Goal: Task Accomplishment & Management: Manage account settings

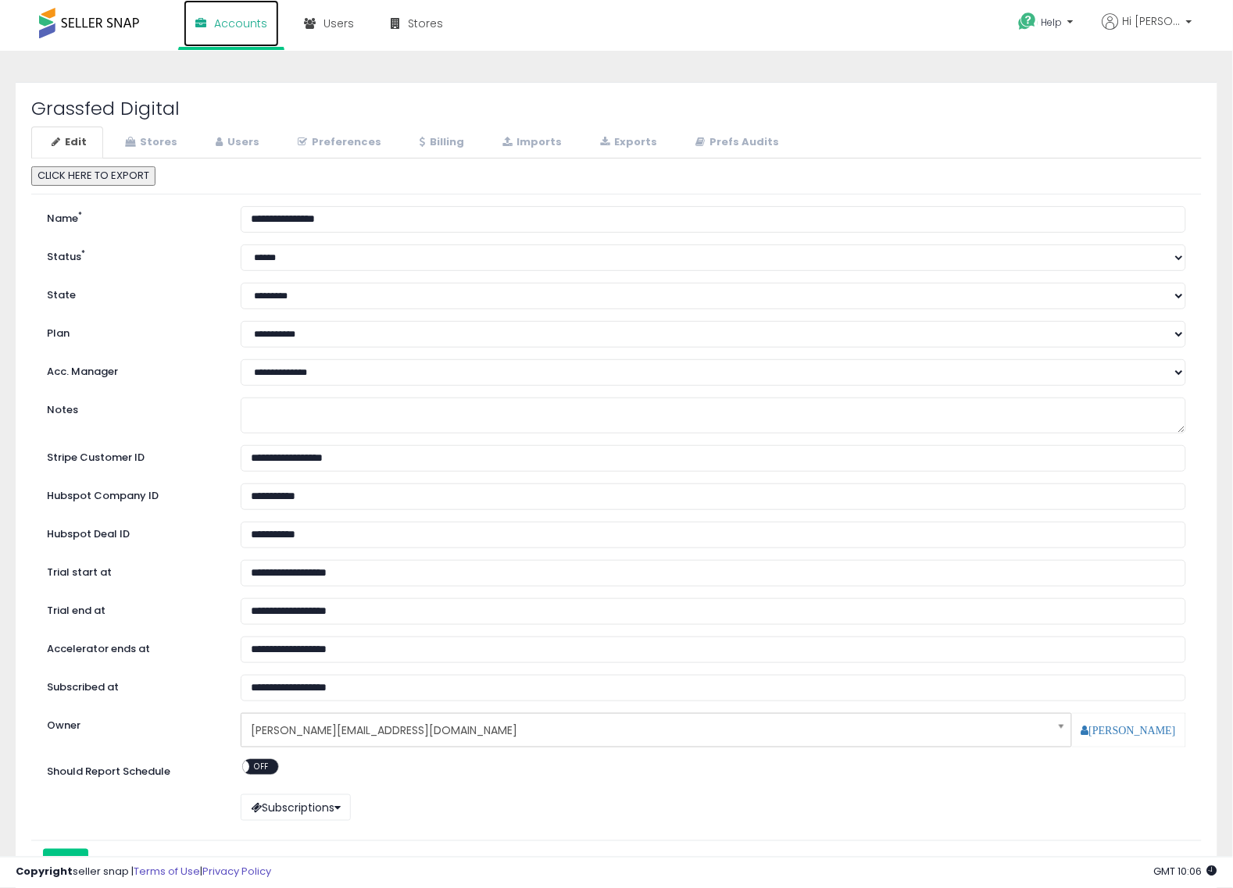
click at [223, 26] on span "Accounts" at bounding box center [240, 24] width 53 height 16
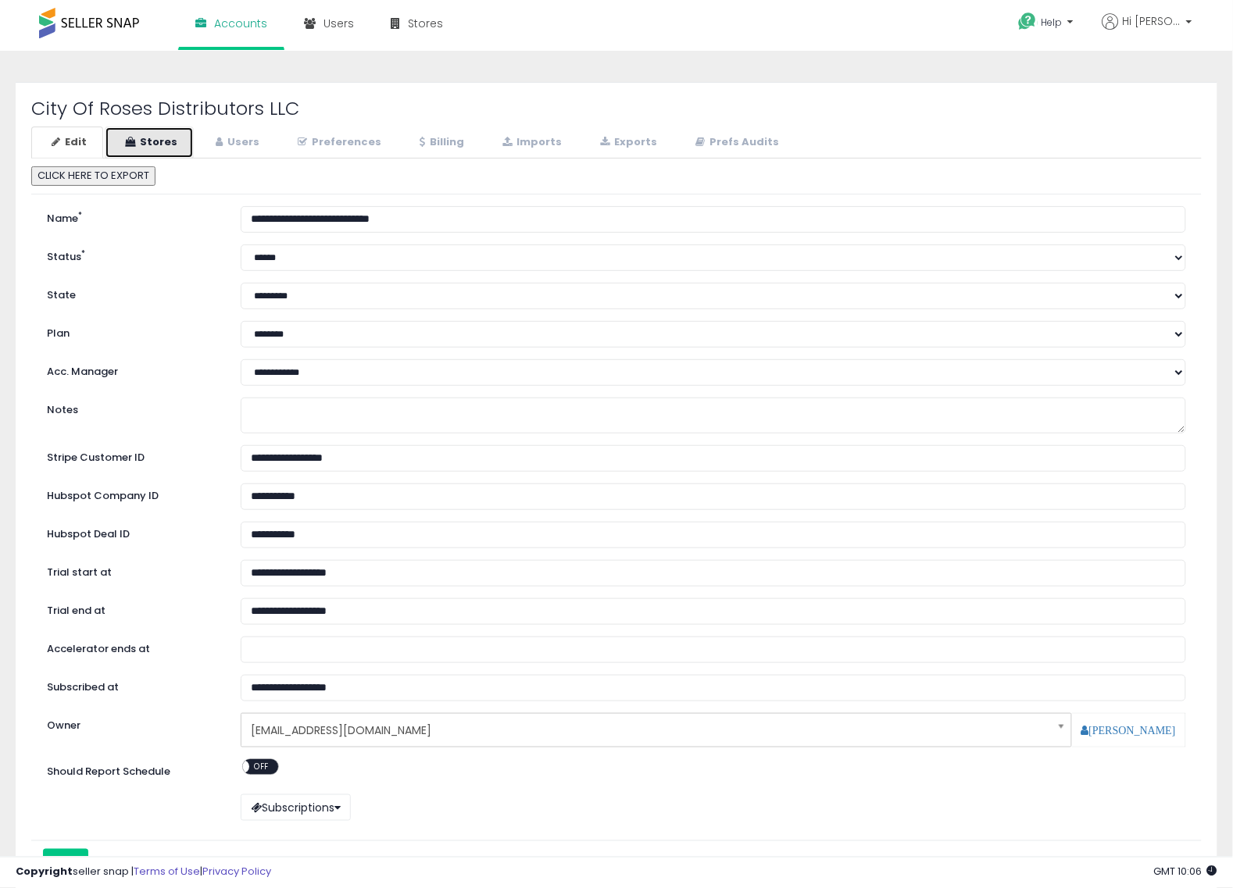
click at [186, 142] on link "Stores" at bounding box center [149, 143] width 89 height 32
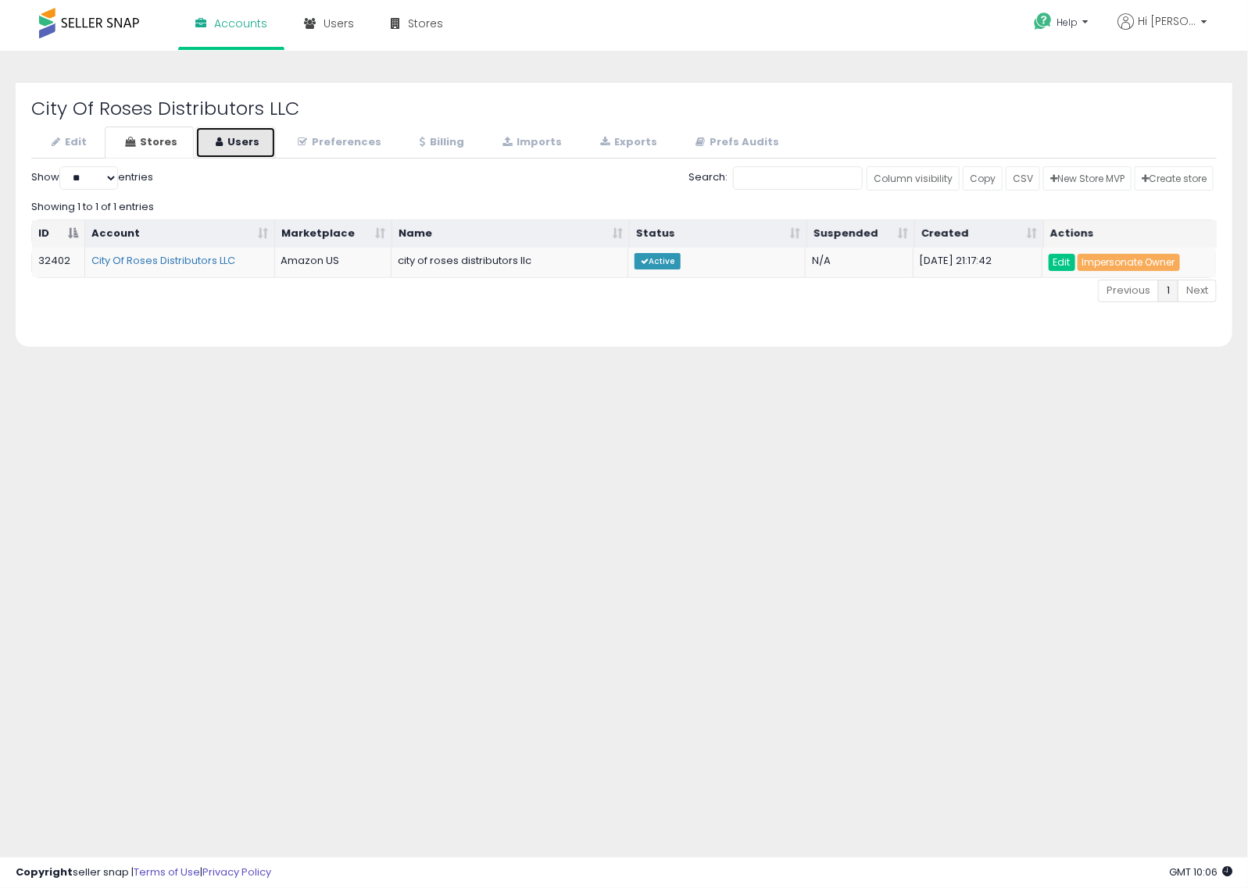
click at [229, 141] on link "Users" at bounding box center [235, 143] width 80 height 32
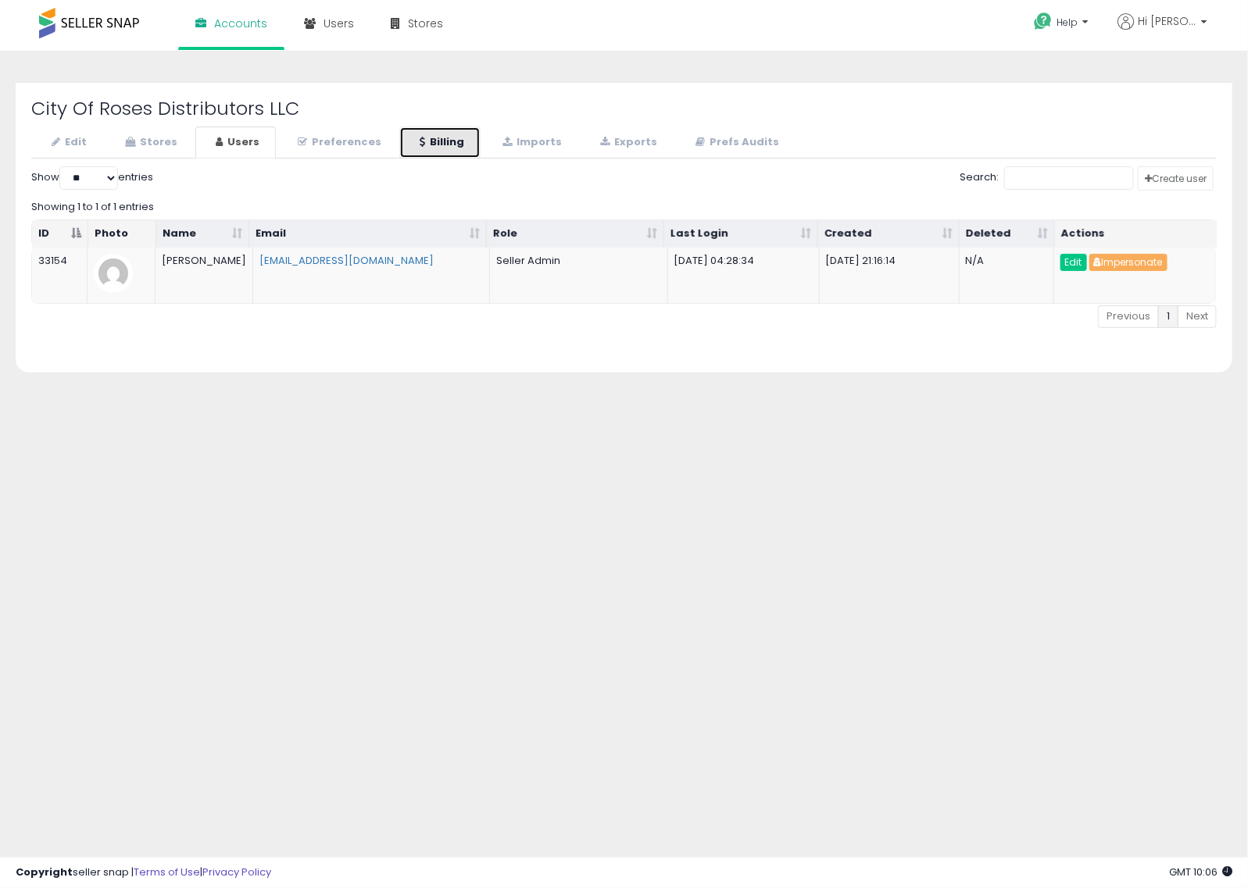
click at [438, 145] on link "Billing" at bounding box center [439, 143] width 81 height 32
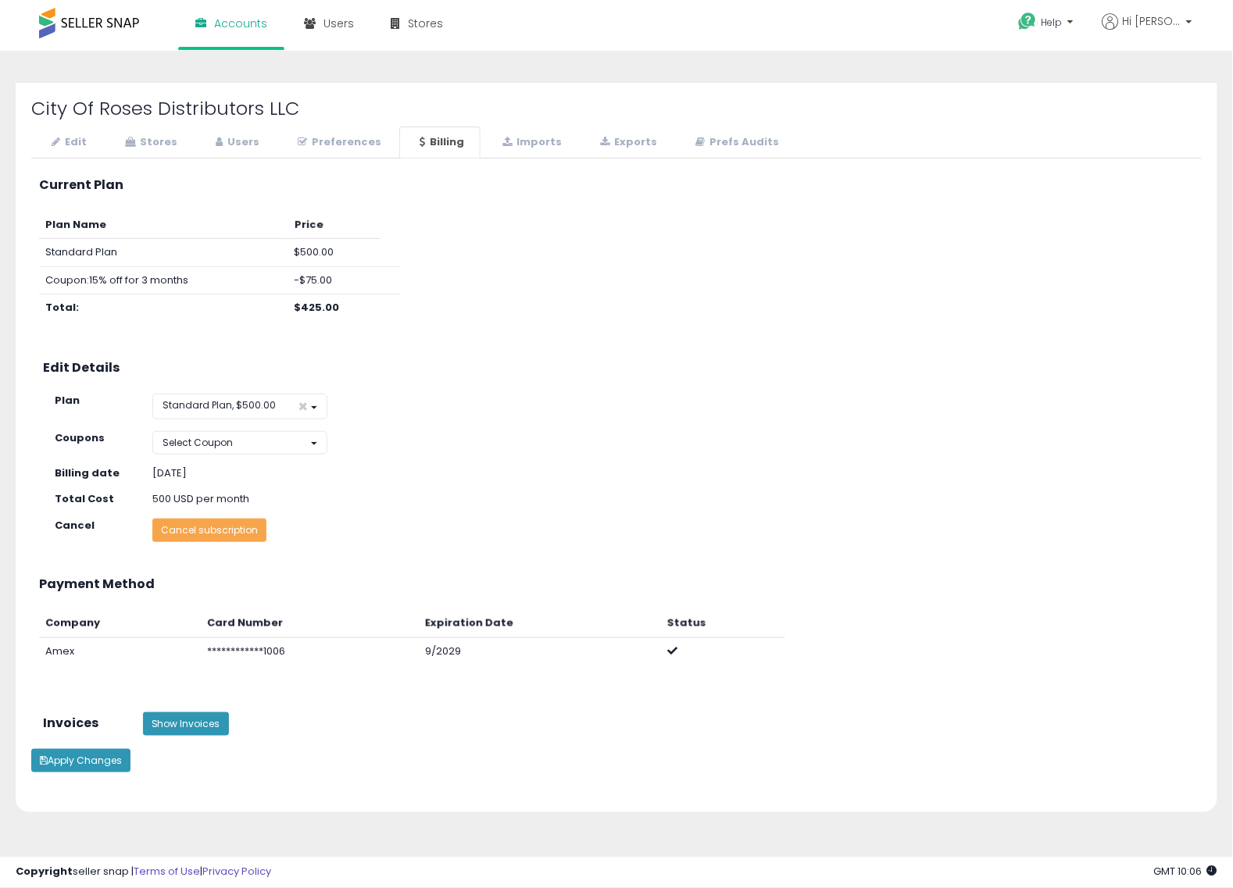
click at [241, 531] on button "Cancel subscription" at bounding box center [209, 530] width 114 height 23
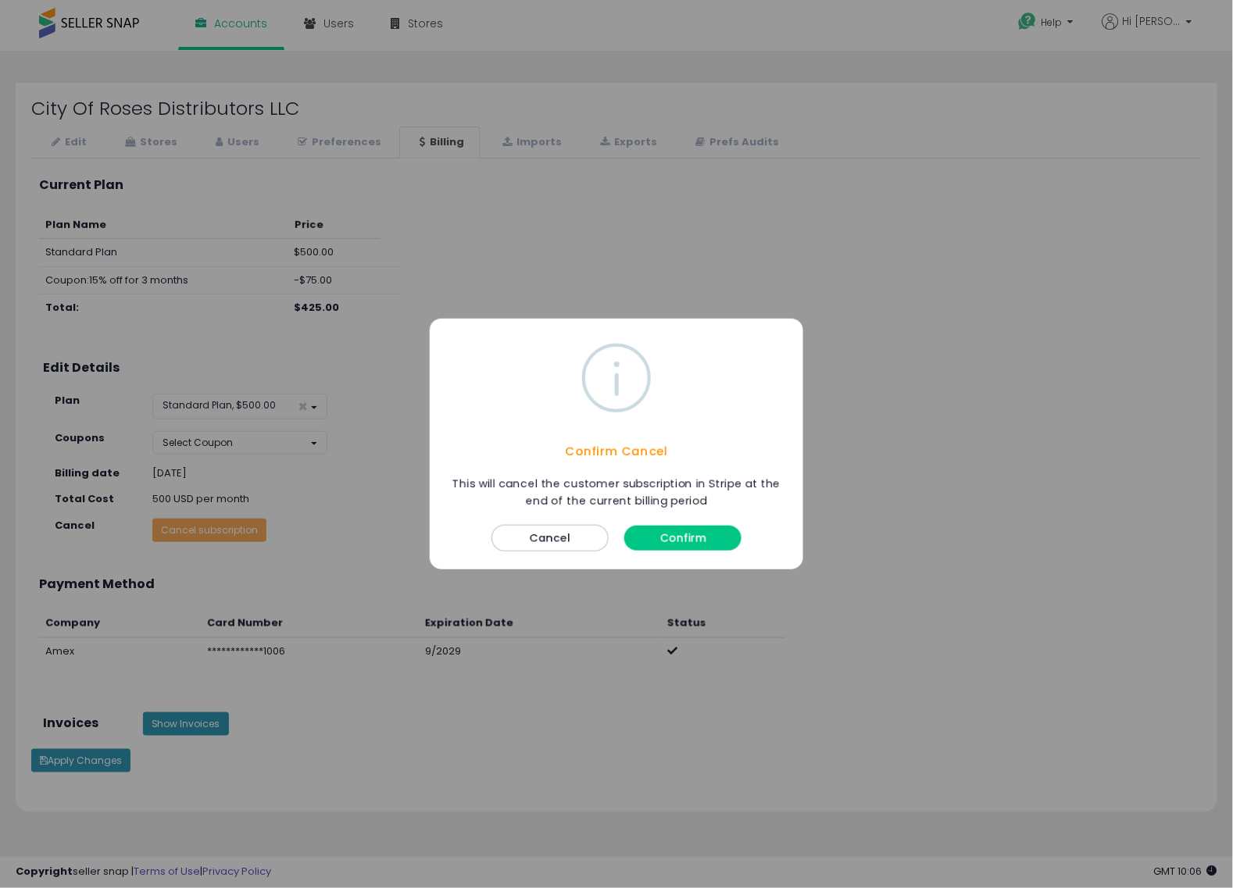
click at [684, 541] on button "Confirm" at bounding box center [682, 538] width 117 height 25
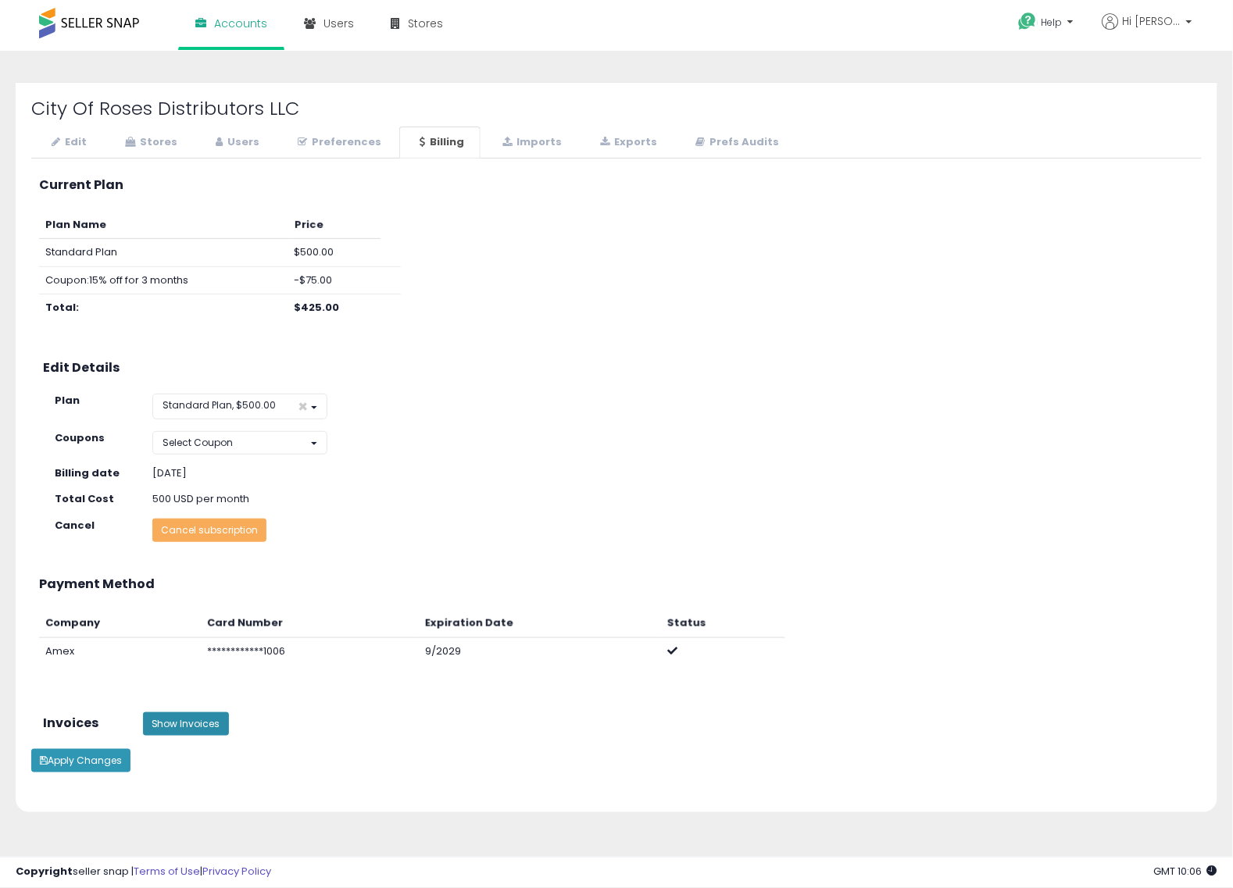
click at [194, 724] on button "Show Invoices" at bounding box center [186, 724] width 86 height 23
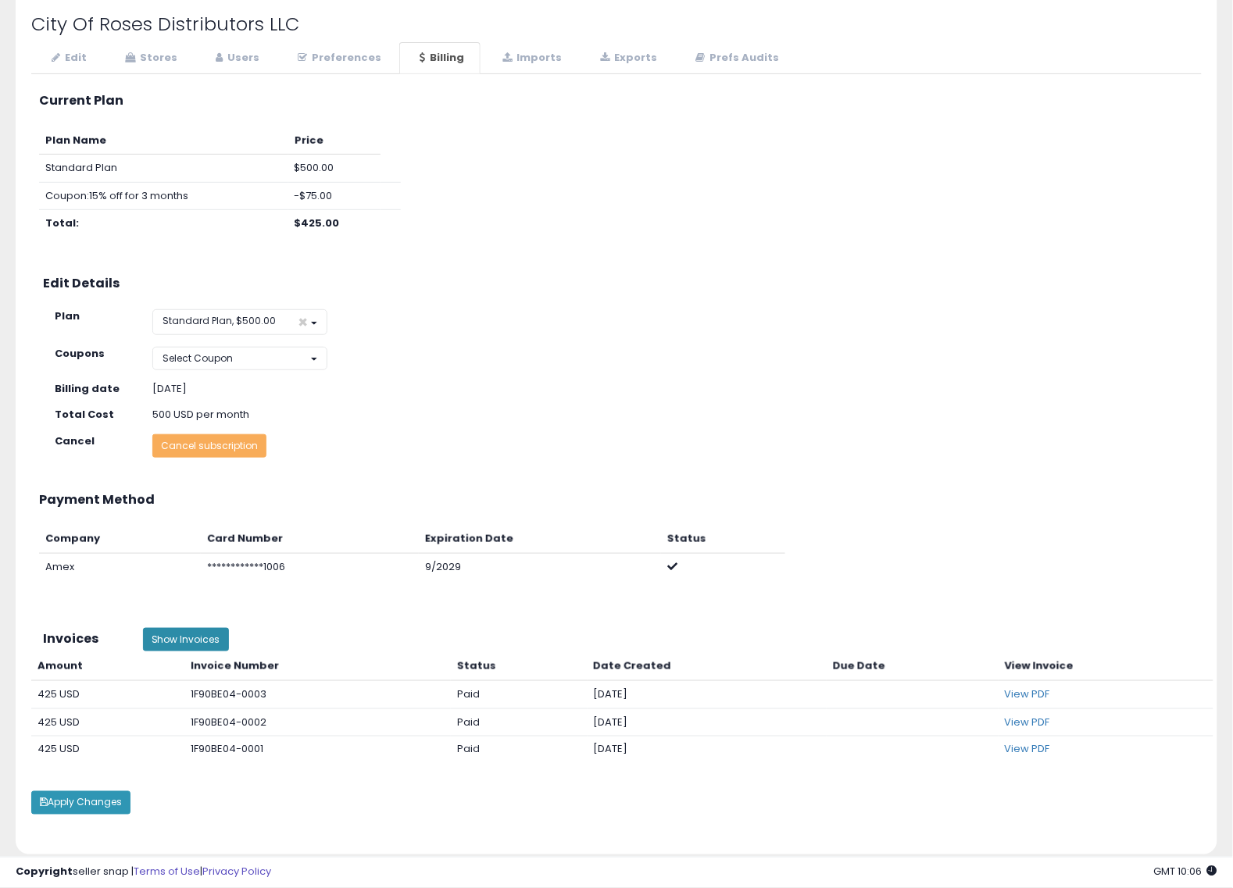
scroll to position [98, 0]
